Goal: Information Seeking & Learning: Learn about a topic

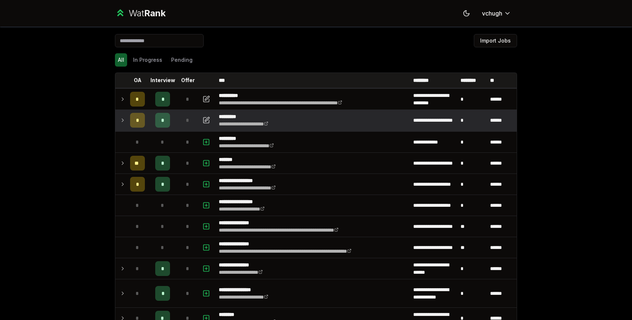
click at [188, 120] on span "*" at bounding box center [187, 119] width 3 height 7
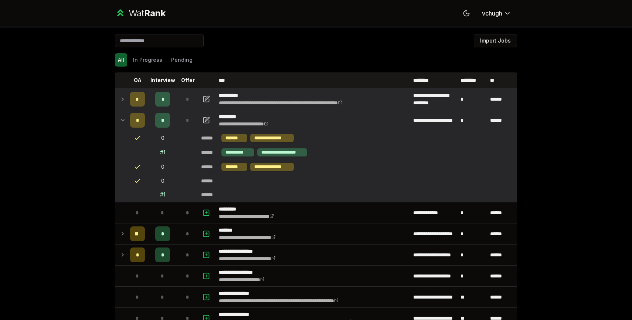
click at [188, 101] on span "*" at bounding box center [187, 98] width 3 height 7
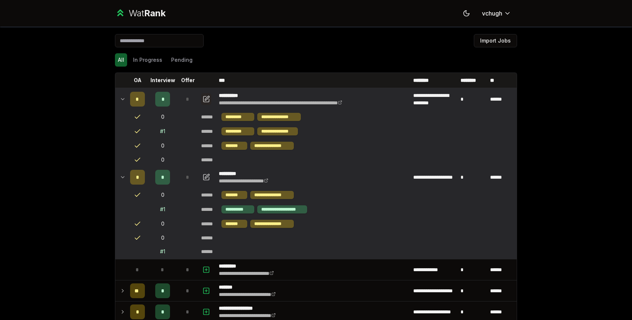
click at [207, 98] on icon "button" at bounding box center [205, 99] width 7 height 9
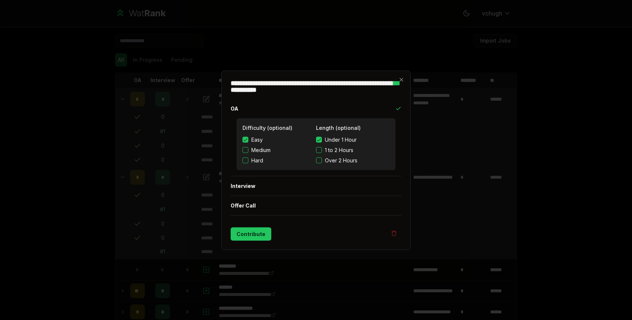
click at [398, 83] on h2 "**********" at bounding box center [316, 85] width 171 height 13
click at [408, 79] on div "**********" at bounding box center [315, 159] width 189 height 179
click at [402, 77] on icon "button" at bounding box center [401, 79] width 6 height 6
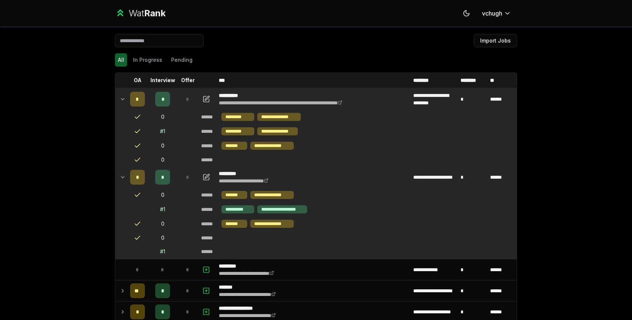
click at [127, 98] on td "*" at bounding box center [137, 99] width 21 height 21
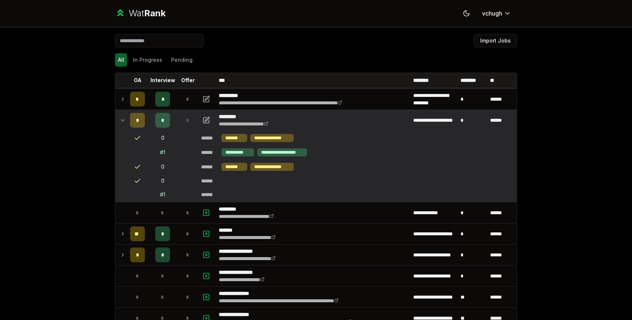
click at [123, 123] on icon at bounding box center [123, 120] width 6 height 9
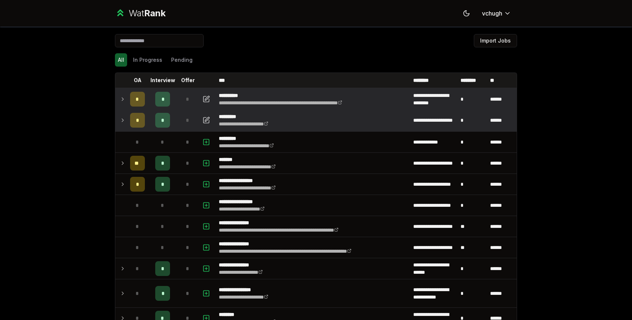
click at [178, 97] on td "*" at bounding box center [187, 99] width 21 height 21
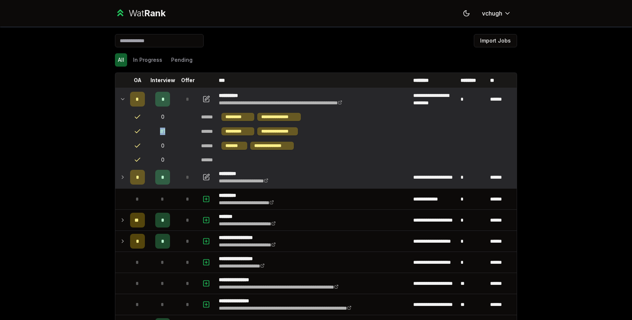
drag, startPoint x: 167, startPoint y: 129, endPoint x: 151, endPoint y: 134, distance: 16.2
click at [151, 134] on td "# 1" at bounding box center [163, 131] width 30 height 14
click at [161, 131] on div "# 1" at bounding box center [162, 130] width 5 height 7
click at [163, 131] on div "# 1" at bounding box center [162, 130] width 5 height 7
click at [138, 130] on icon at bounding box center [137, 130] width 7 height 7
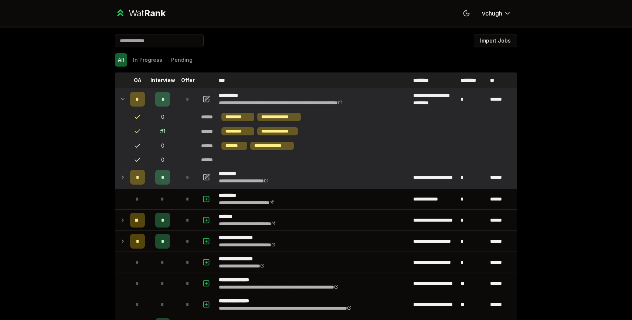
drag, startPoint x: 138, startPoint y: 130, endPoint x: 184, endPoint y: 85, distance: 64.5
click at [139, 131] on icon at bounding box center [137, 130] width 7 height 7
click at [195, 83] on th "Offer" at bounding box center [187, 80] width 21 height 15
